Goal: Entertainment & Leisure: Consume media (video, audio)

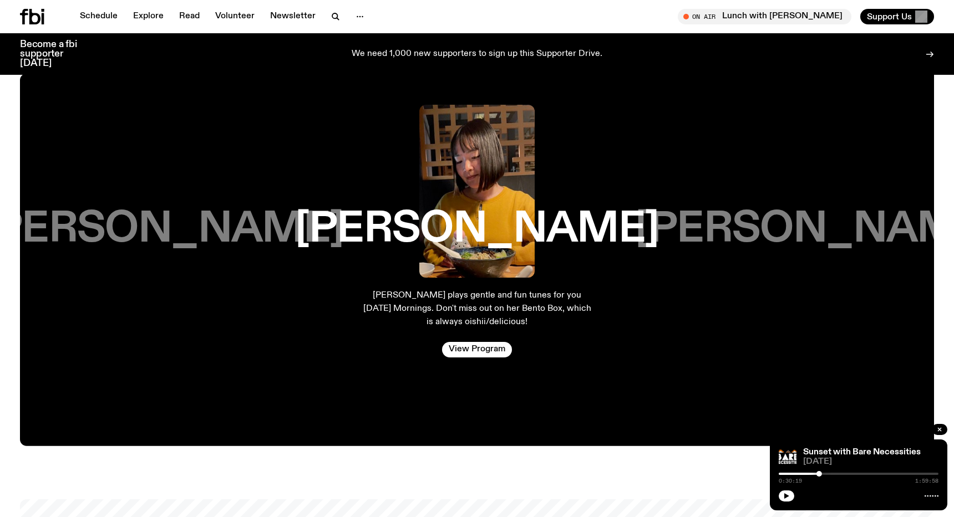
scroll to position [2001, 0]
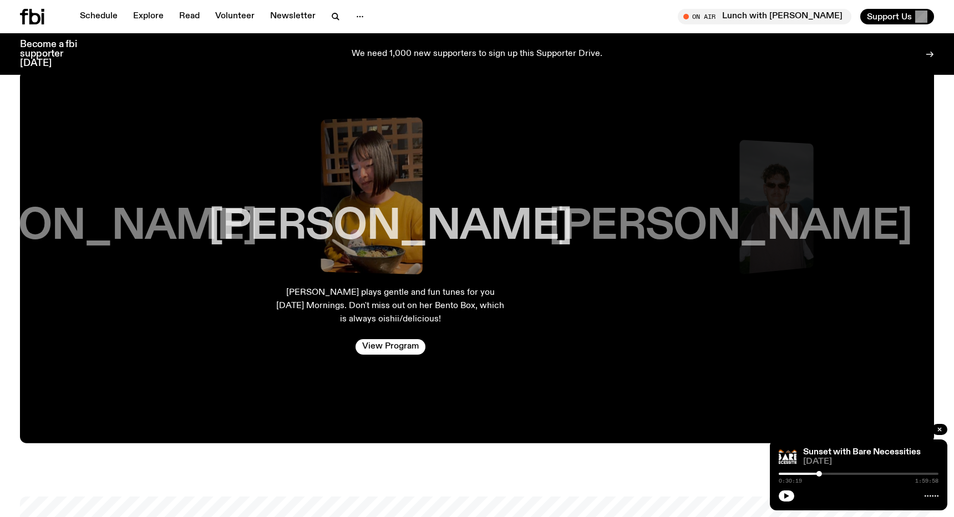
drag, startPoint x: 722, startPoint y: 221, endPoint x: 582, endPoint y: 228, distance: 140.5
click at [582, 228] on h3 "[PERSON_NAME]" at bounding box center [729, 227] width 363 height 42
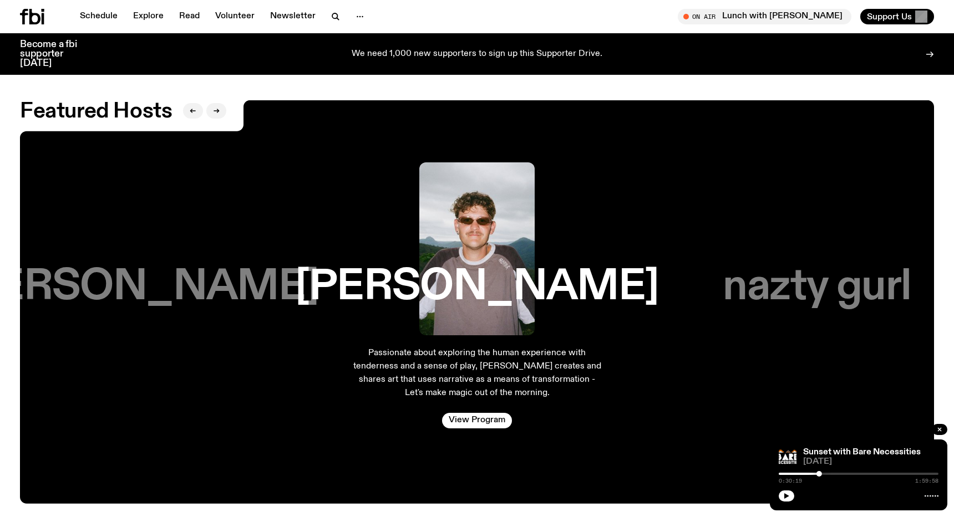
scroll to position [1934, 0]
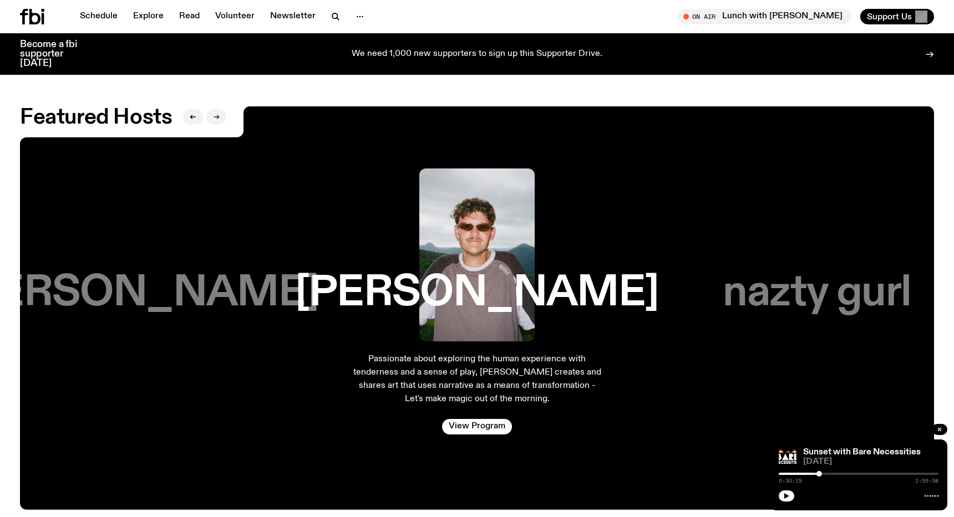
click at [217, 114] on icon "button" at bounding box center [216, 117] width 7 height 7
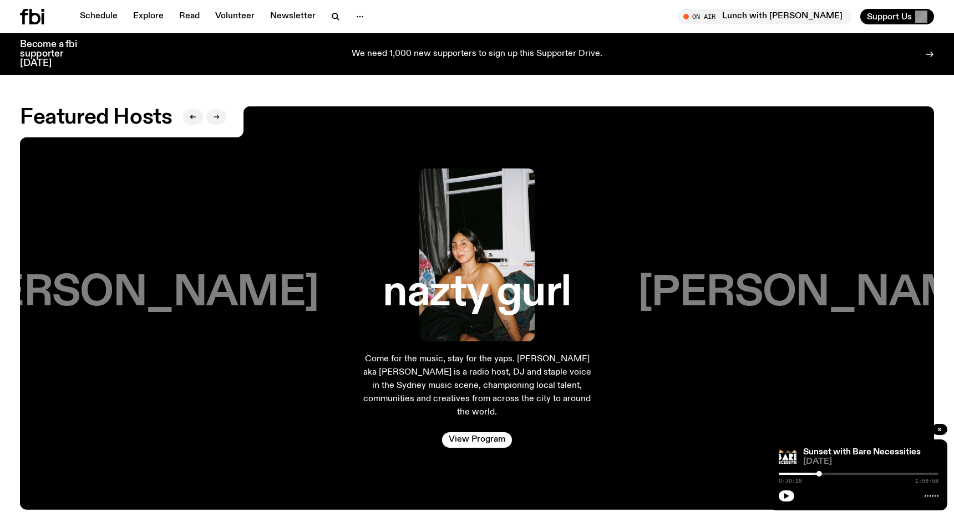
click at [217, 114] on icon "button" at bounding box center [216, 117] width 7 height 7
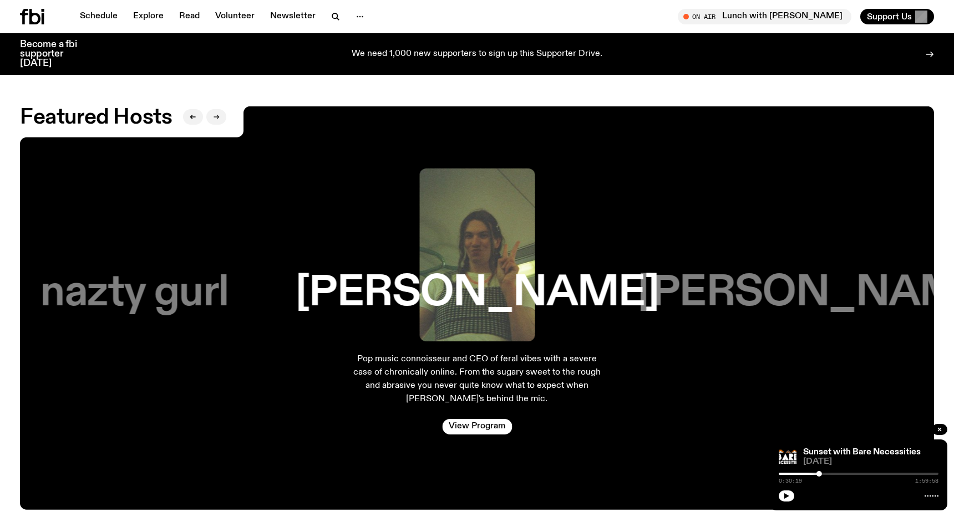
click at [217, 114] on icon "button" at bounding box center [216, 117] width 7 height 7
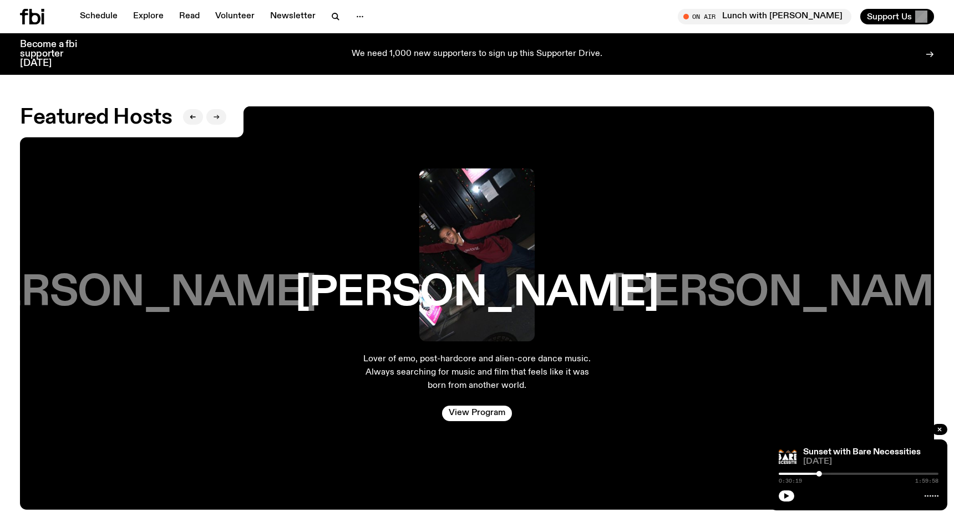
click at [217, 114] on icon "button" at bounding box center [216, 117] width 7 height 7
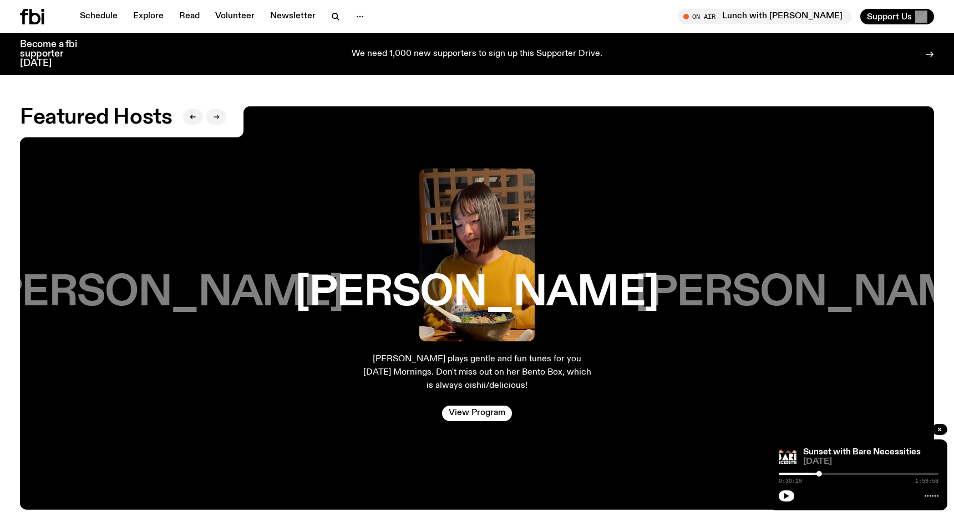
click at [217, 114] on icon "button" at bounding box center [216, 117] width 7 height 7
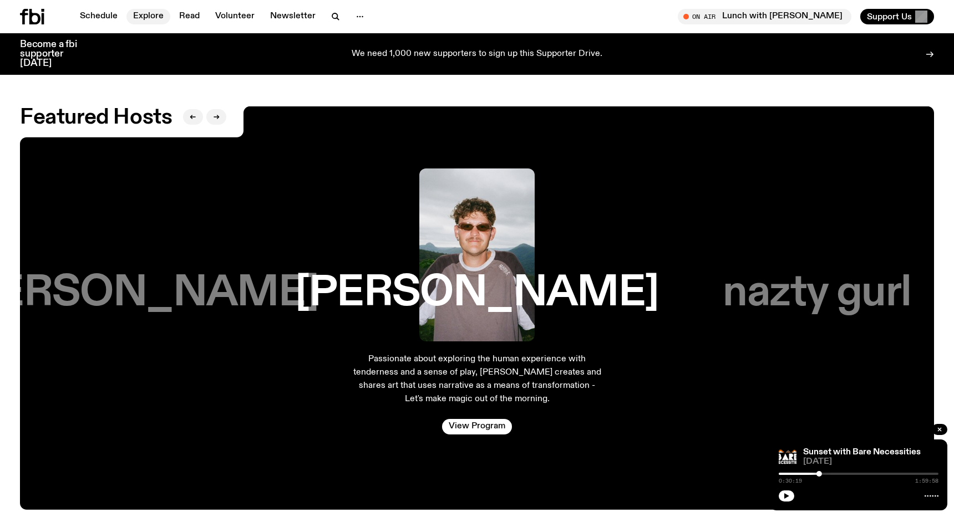
click at [154, 14] on link "Explore" at bounding box center [148, 17] width 44 height 16
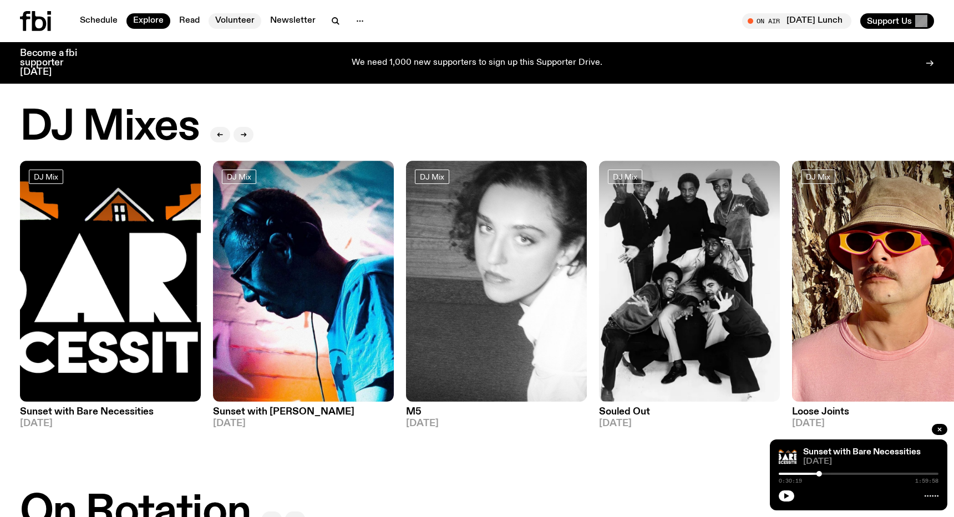
click at [238, 23] on link "Volunteer" at bounding box center [235, 21] width 53 height 16
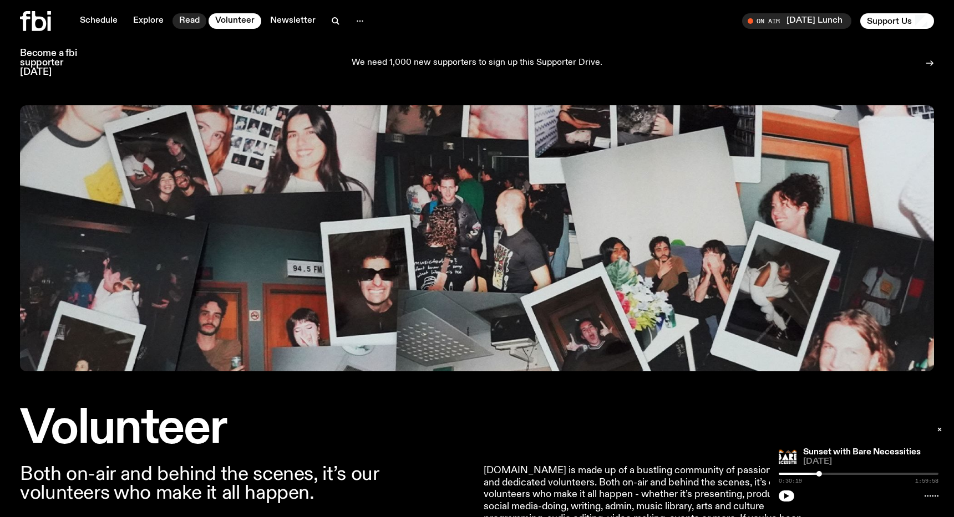
click at [190, 23] on link "Read" at bounding box center [189, 21] width 34 height 16
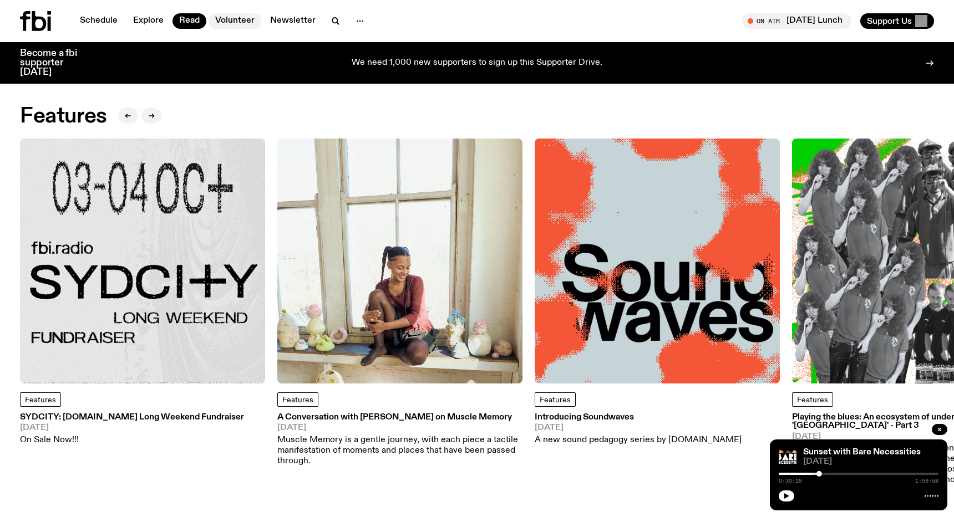
click at [241, 18] on link "Volunteer" at bounding box center [235, 21] width 53 height 16
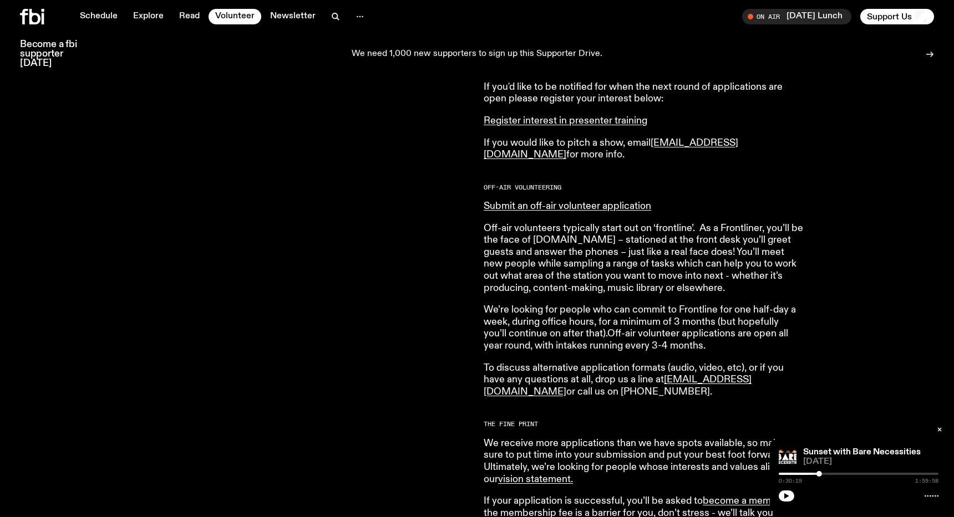
scroll to position [607, 0]
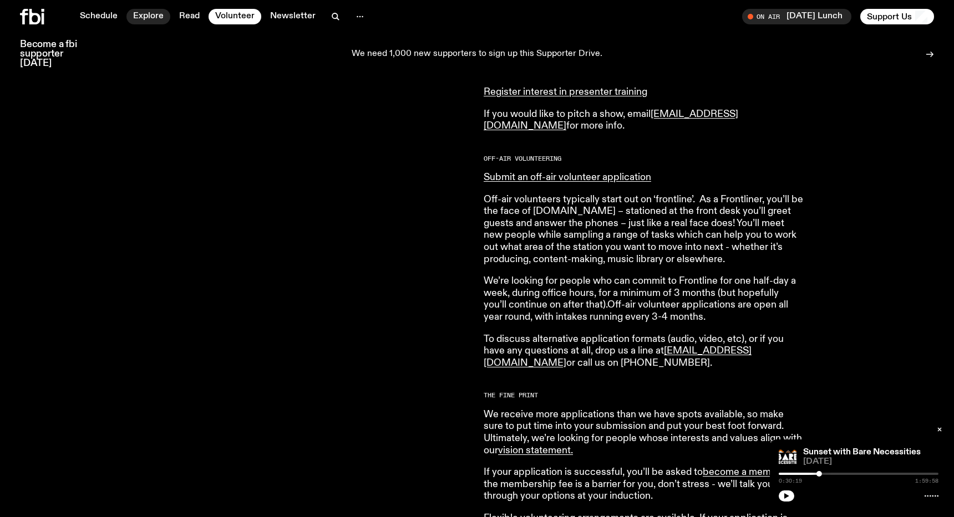
click at [151, 22] on link "Explore" at bounding box center [148, 17] width 44 height 16
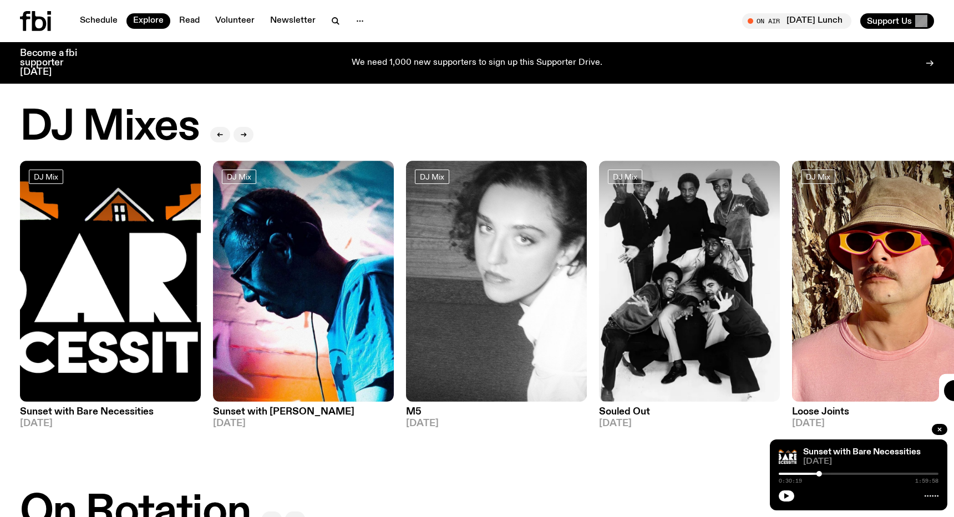
click at [947, 394] on button "button" at bounding box center [958, 390] width 29 height 21
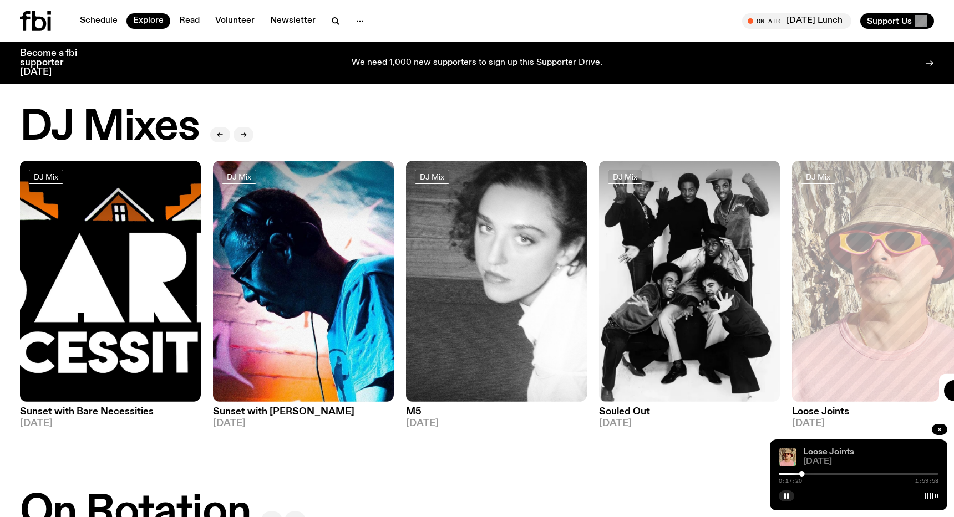
click at [816, 451] on link "Loose Joints" at bounding box center [828, 452] width 51 height 9
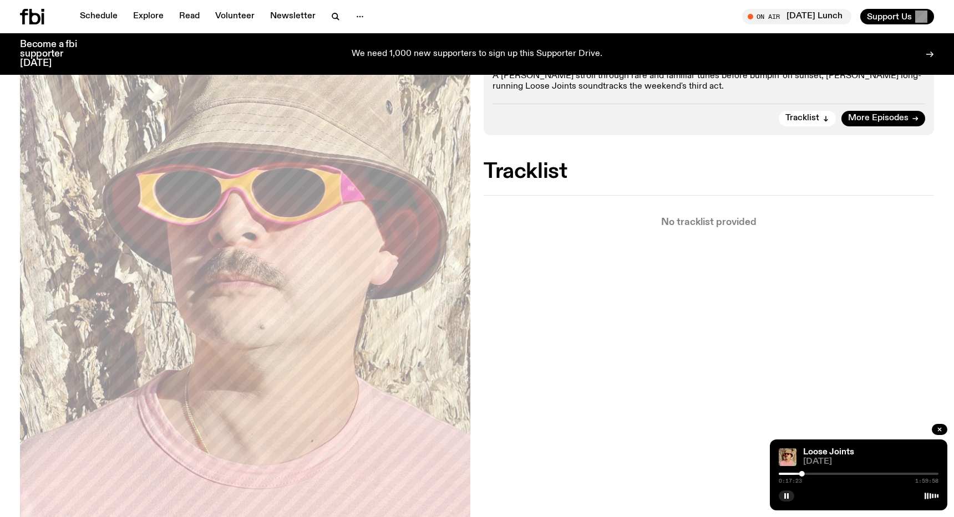
scroll to position [225, 0]
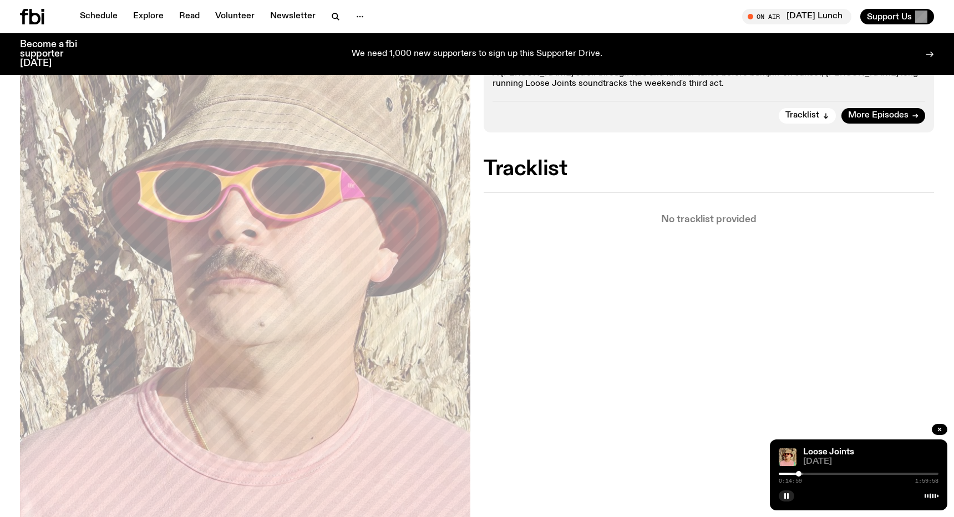
click at [799, 473] on div at bounding box center [799, 474] width 6 height 6
click at [812, 473] on div at bounding box center [859, 474] width 160 height 2
click at [817, 475] on div "0:25:02 1:59:58" at bounding box center [859, 477] width 160 height 13
click at [821, 474] on div at bounding box center [859, 474] width 160 height 2
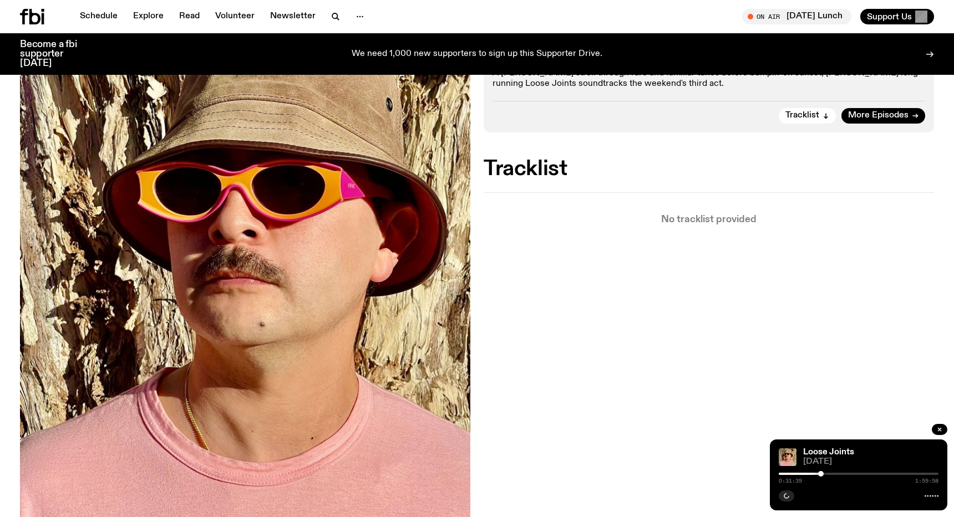
click at [624, 296] on div "Aired on [DATE] 3:00pm DJ Mix A [PERSON_NAME] stroll through rare and familiar …" at bounding box center [477, 315] width 954 height 653
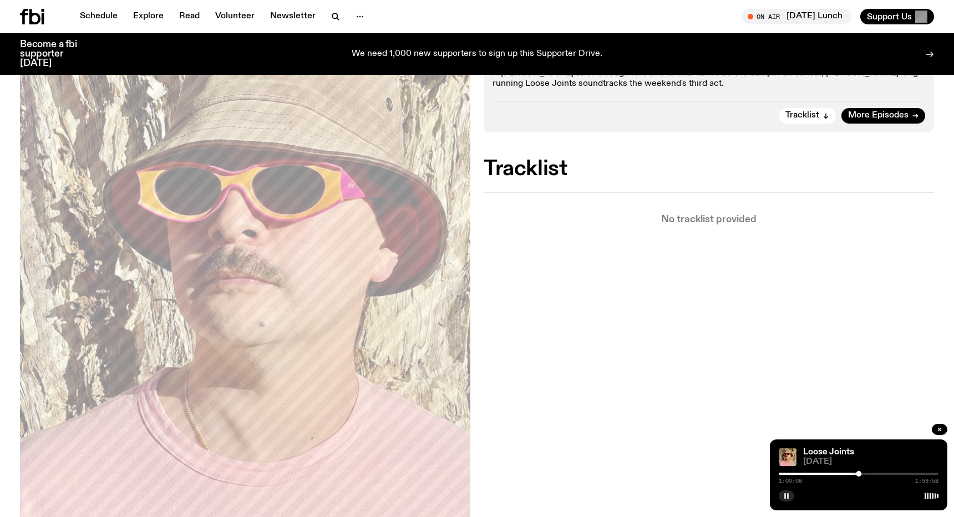
click at [787, 501] on button "button" at bounding box center [787, 496] width 16 height 11
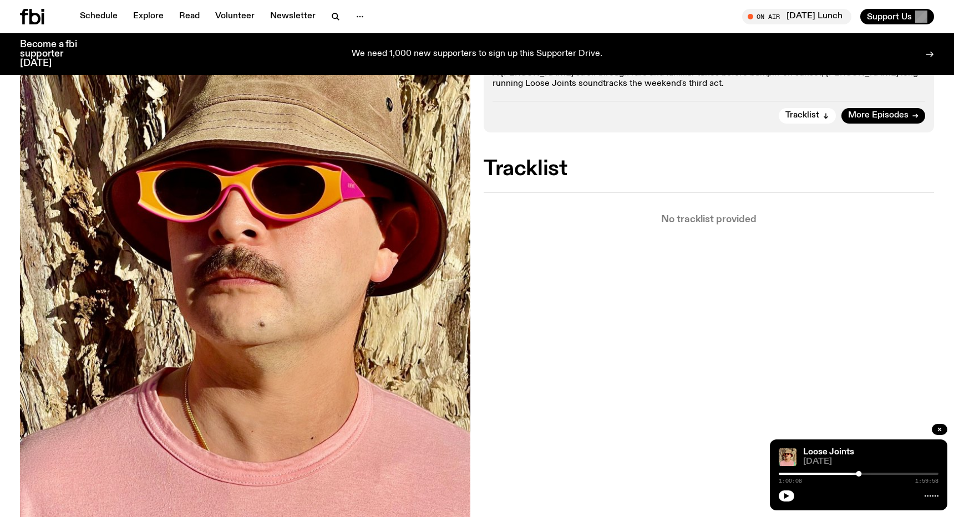
scroll to position [0, 0]
